Goal: Transaction & Acquisition: Book appointment/travel/reservation

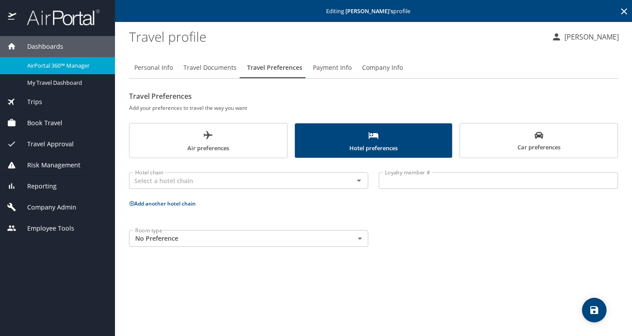
click at [29, 102] on span "Trips" at bounding box center [29, 102] width 26 height 10
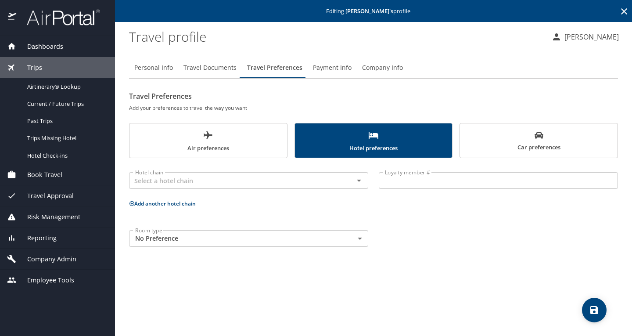
click at [58, 173] on span "Book Travel" at bounding box center [39, 175] width 46 height 10
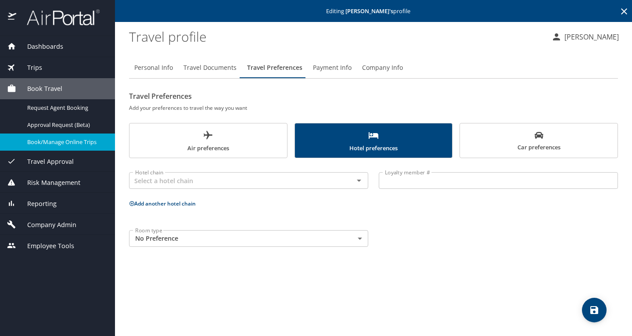
click at [59, 143] on span "Book/Manage Online Trips" at bounding box center [65, 142] width 77 height 8
click at [221, 296] on div "Personal Info Travel Documents Travel Preferences Payment Info Company Info Tra…" at bounding box center [373, 193] width 489 height 286
